Goal: Information Seeking & Learning: Learn about a topic

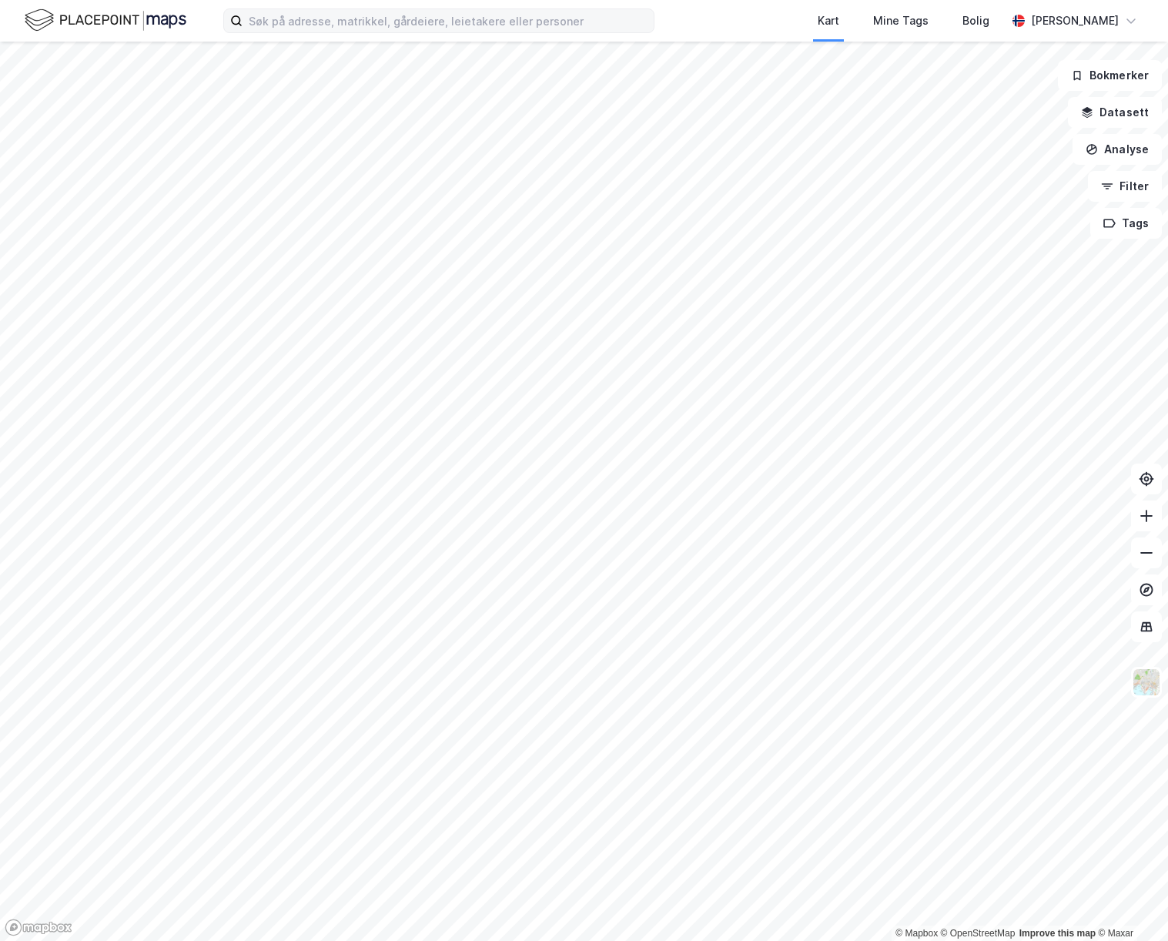
drag, startPoint x: 288, startPoint y: 33, endPoint x: 283, endPoint y: 25, distance: 9.0
click at [287, 33] on div "Kart Mine Tags Bolig [PERSON_NAME]" at bounding box center [584, 21] width 1168 height 42
click at [283, 25] on input at bounding box center [448, 20] width 411 height 23
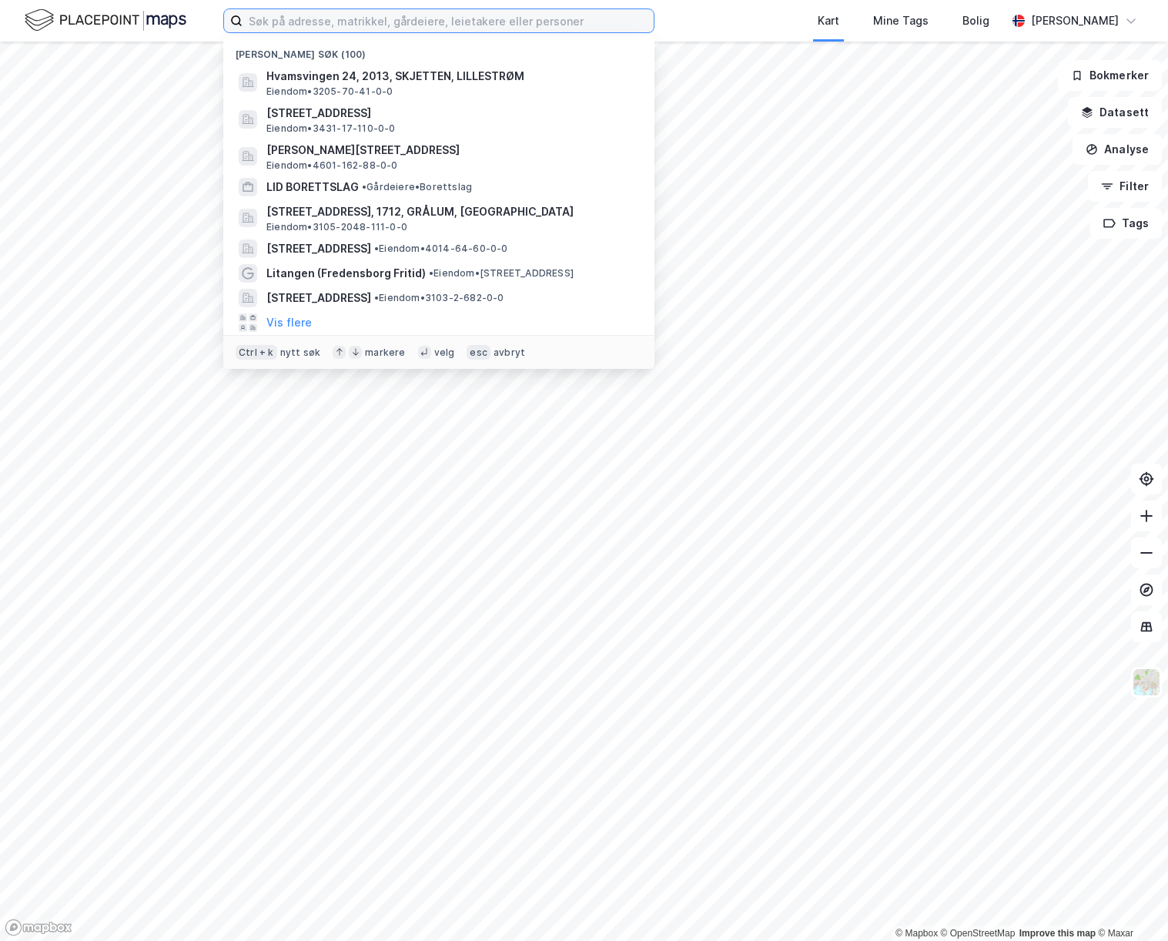
paste input "Vestre Hurdals veg 31,"
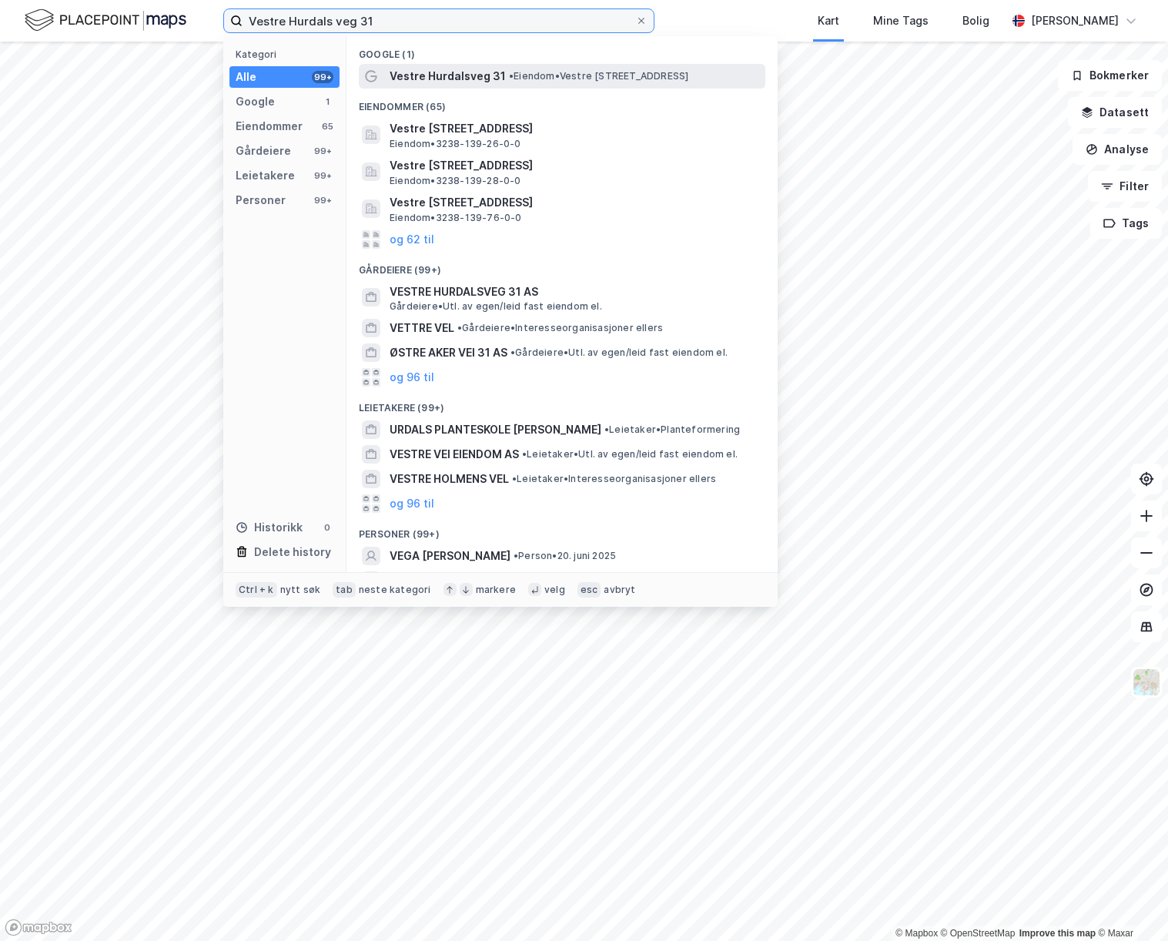
type input "Vestre Hurdals veg 31"
click at [541, 84] on div "Vestre Hurdalsveg 31 • Eiendom • [STREET_ADDRESS]" at bounding box center [576, 76] width 373 height 18
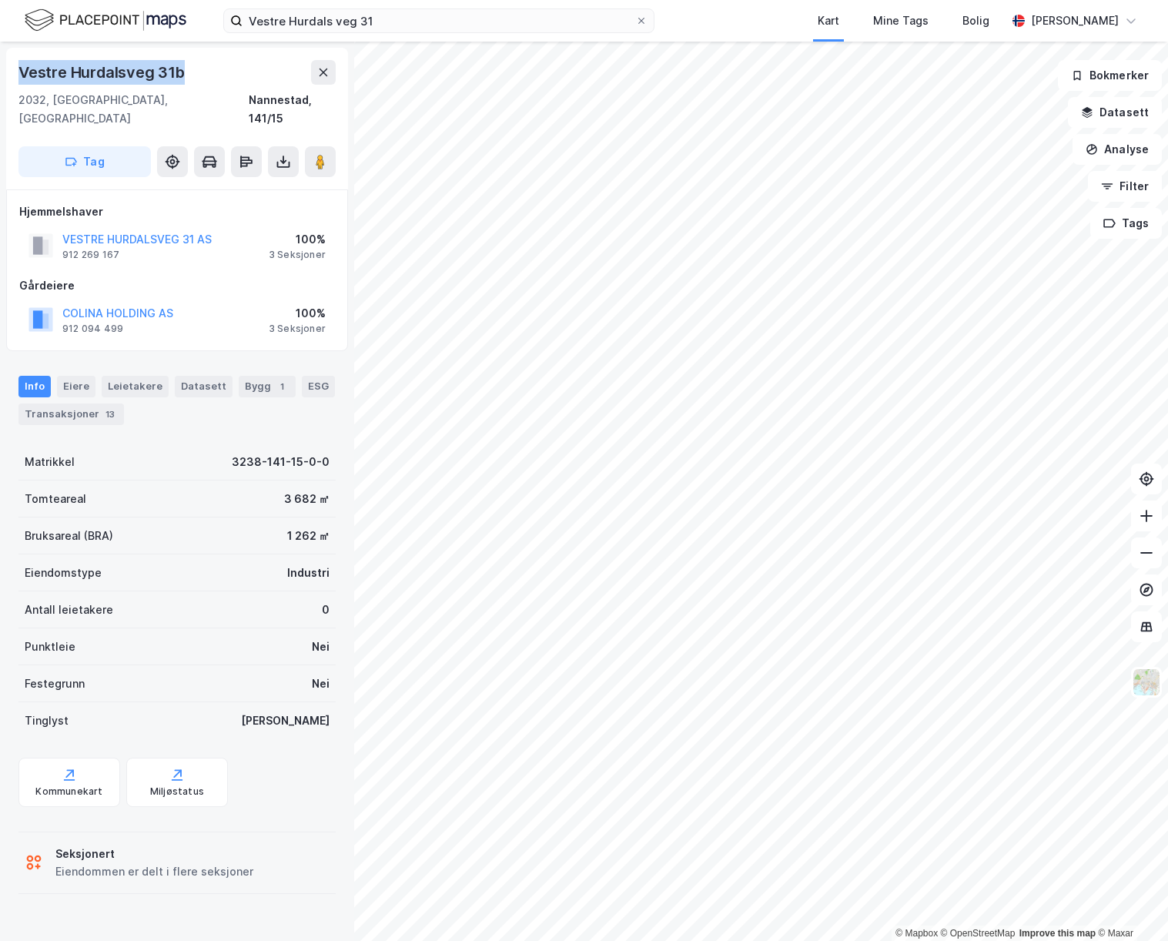
drag, startPoint x: 191, startPoint y: 79, endPoint x: 8, endPoint y: 79, distance: 182.5
click at [8, 79] on div "Vestre [STREET_ADDRESS]" at bounding box center [177, 119] width 342 height 142
copy div "Vestre Hurdalsveg 31b"
click at [74, 786] on div "Kommunekart" at bounding box center [68, 792] width 67 height 12
click at [302, 397] on div "ESG" at bounding box center [318, 387] width 33 height 22
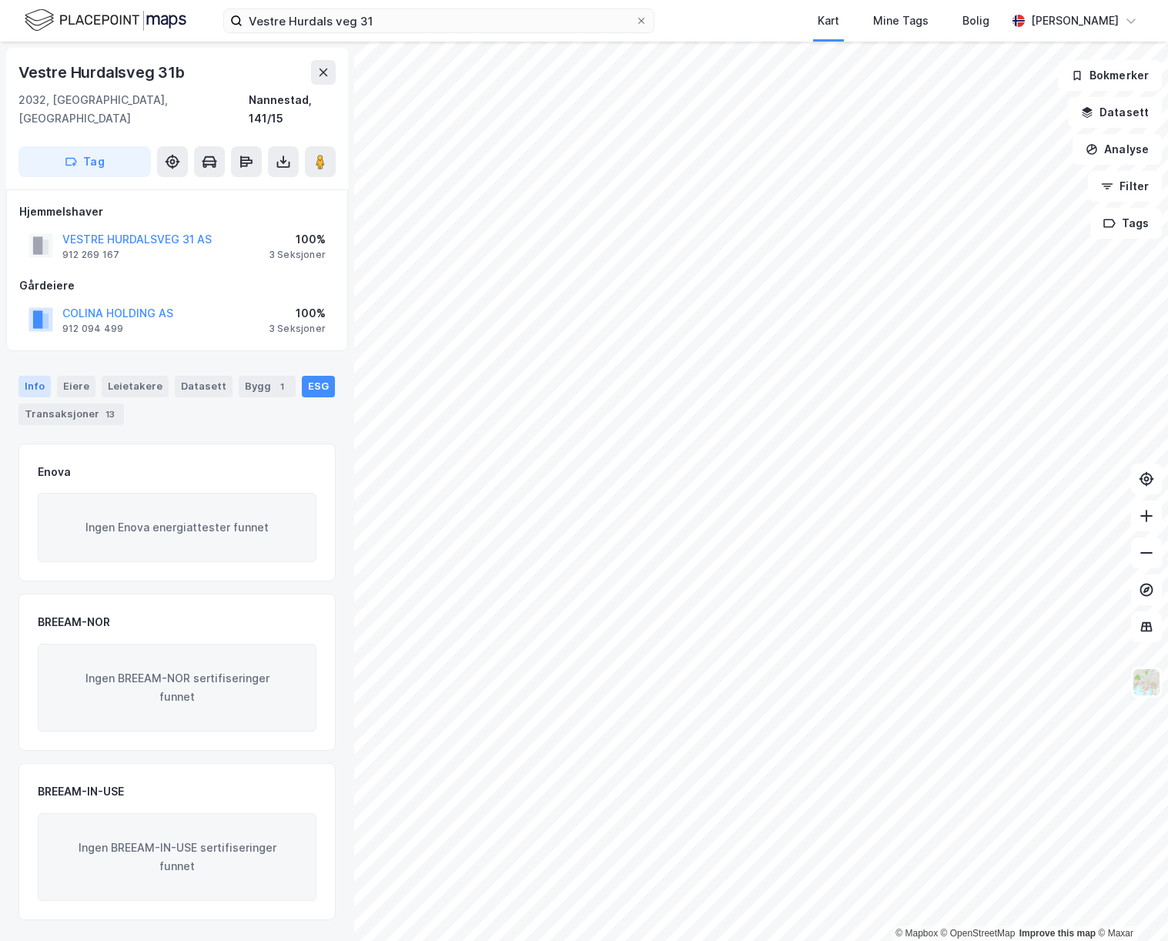
click at [25, 376] on div "Info" at bounding box center [34, 387] width 32 height 22
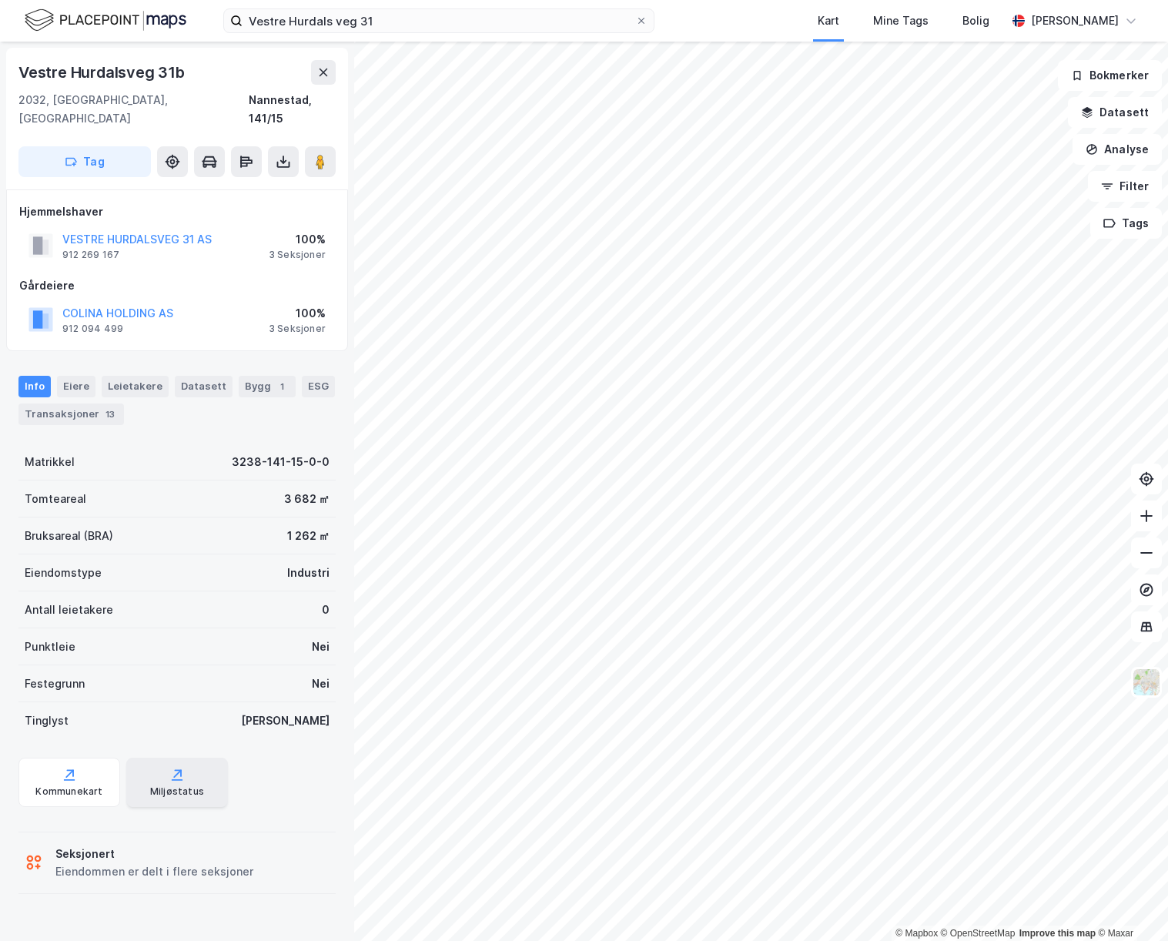
click at [158, 786] on div "Miljøstatus" at bounding box center [177, 792] width 54 height 12
